Goal: Transaction & Acquisition: Purchase product/service

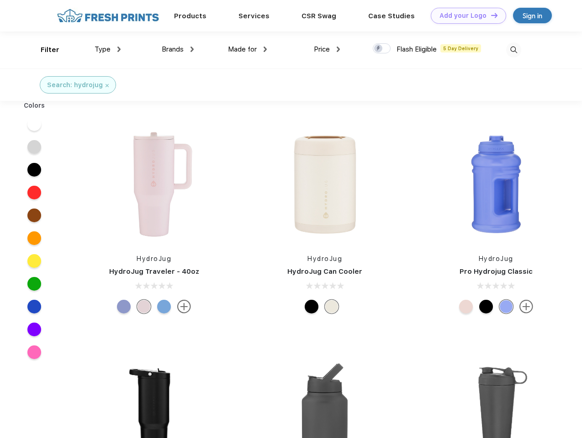
click at [465, 16] on link "Add your Logo Design Tool" at bounding box center [468, 16] width 75 height 16
click at [0, 0] on div "Design Tool" at bounding box center [0, 0] width 0 height 0
click at [490, 15] on link "Add your Logo Design Tool" at bounding box center [468, 16] width 75 height 16
click at [44, 50] on div "Filter" at bounding box center [50, 50] width 19 height 11
click at [108, 49] on span "Type" at bounding box center [103, 49] width 16 height 8
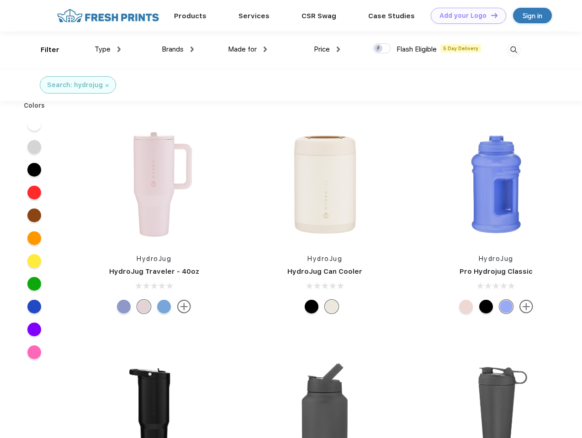
click at [178, 49] on span "Brands" at bounding box center [173, 49] width 22 height 8
click at [247, 49] on span "Made for" at bounding box center [242, 49] width 29 height 8
click at [327, 49] on span "Price" at bounding box center [322, 49] width 16 height 8
click at [382, 49] on div at bounding box center [382, 48] width 18 height 10
click at [379, 49] on input "checkbox" at bounding box center [376, 46] width 6 height 6
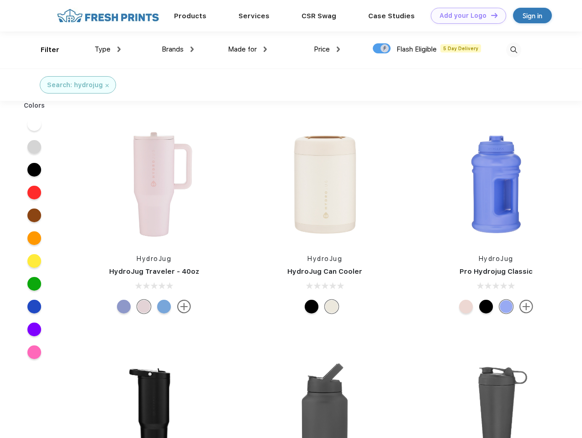
click at [513, 50] on img at bounding box center [513, 49] width 15 height 15
